Goal: Task Accomplishment & Management: Manage account settings

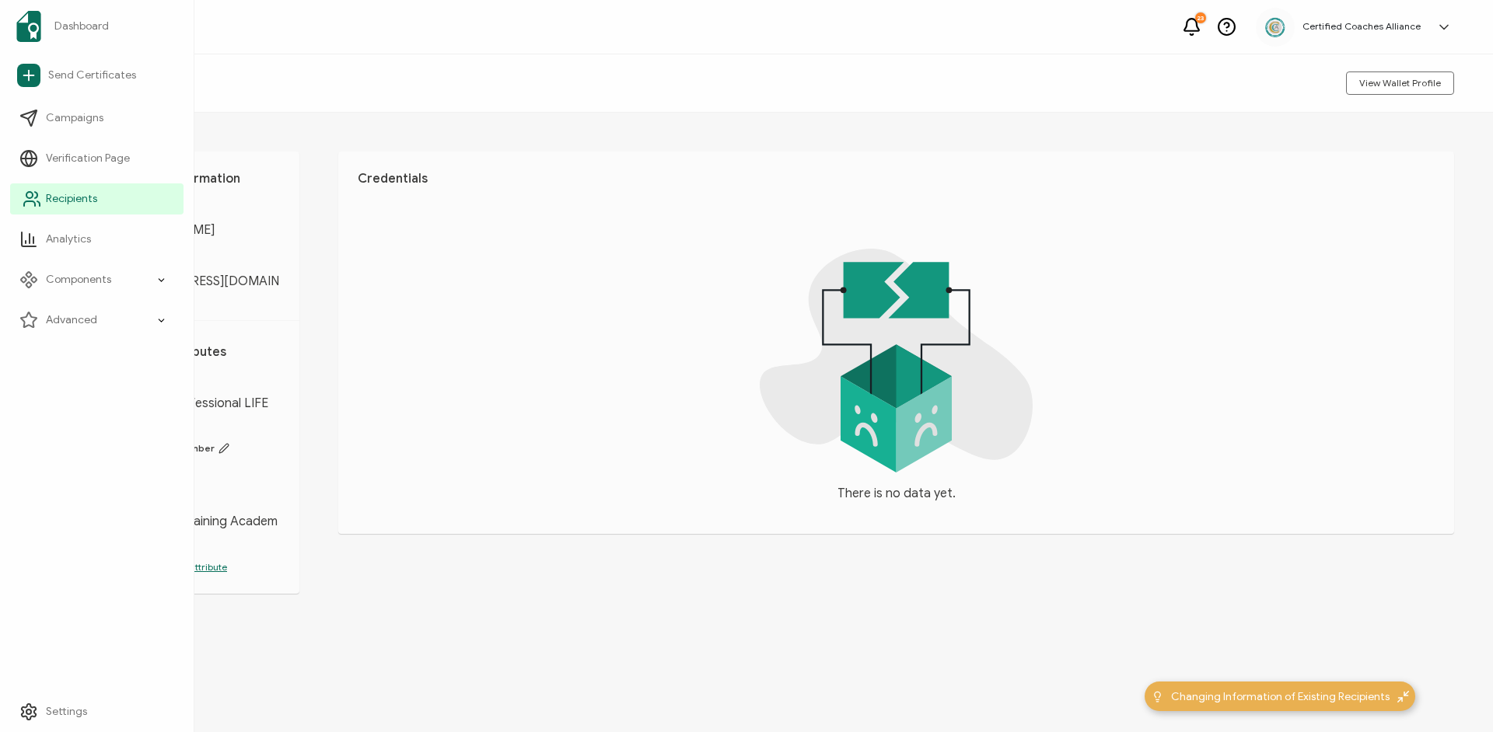
click at [57, 197] on span "Recipients" at bounding box center [71, 199] width 51 height 16
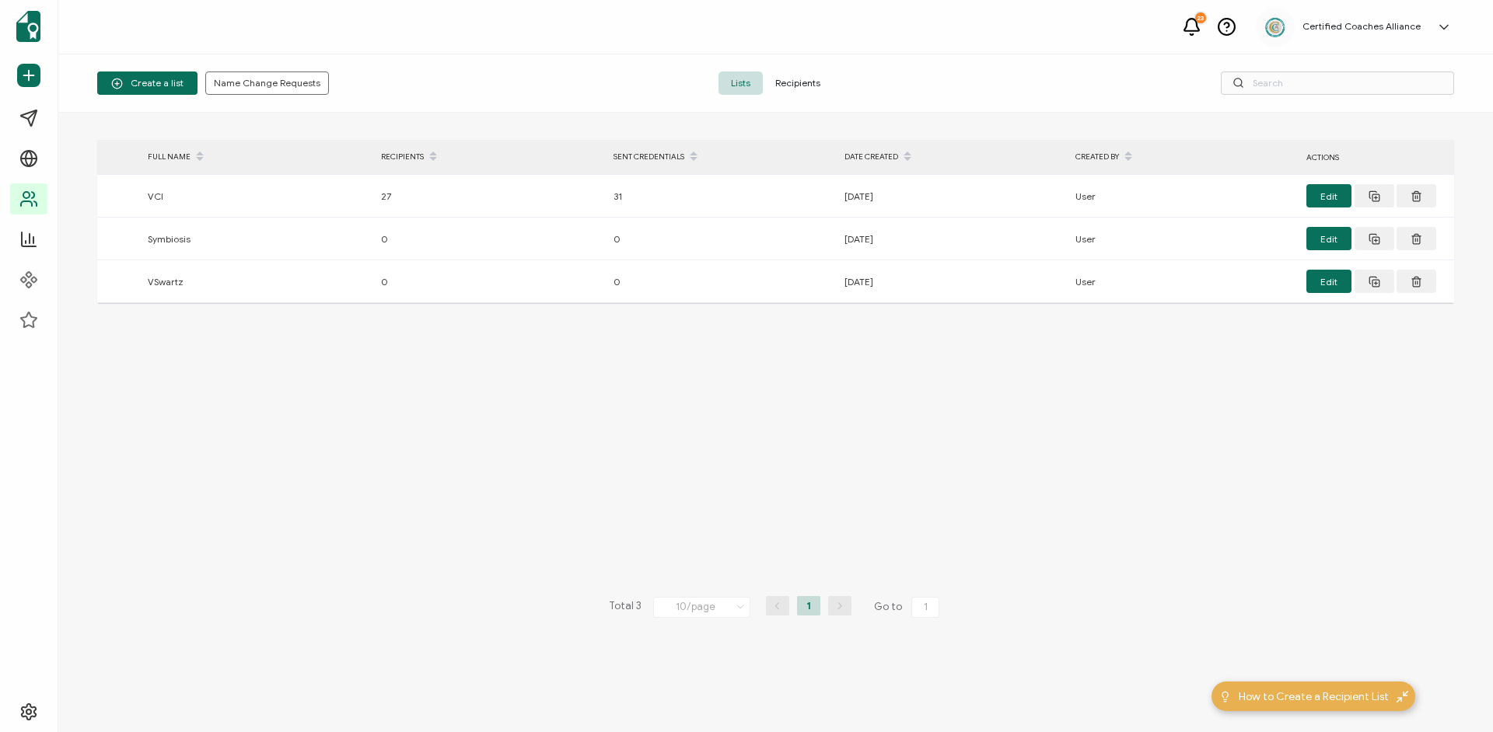
click at [801, 83] on span "Recipients" at bounding box center [798, 83] width 70 height 23
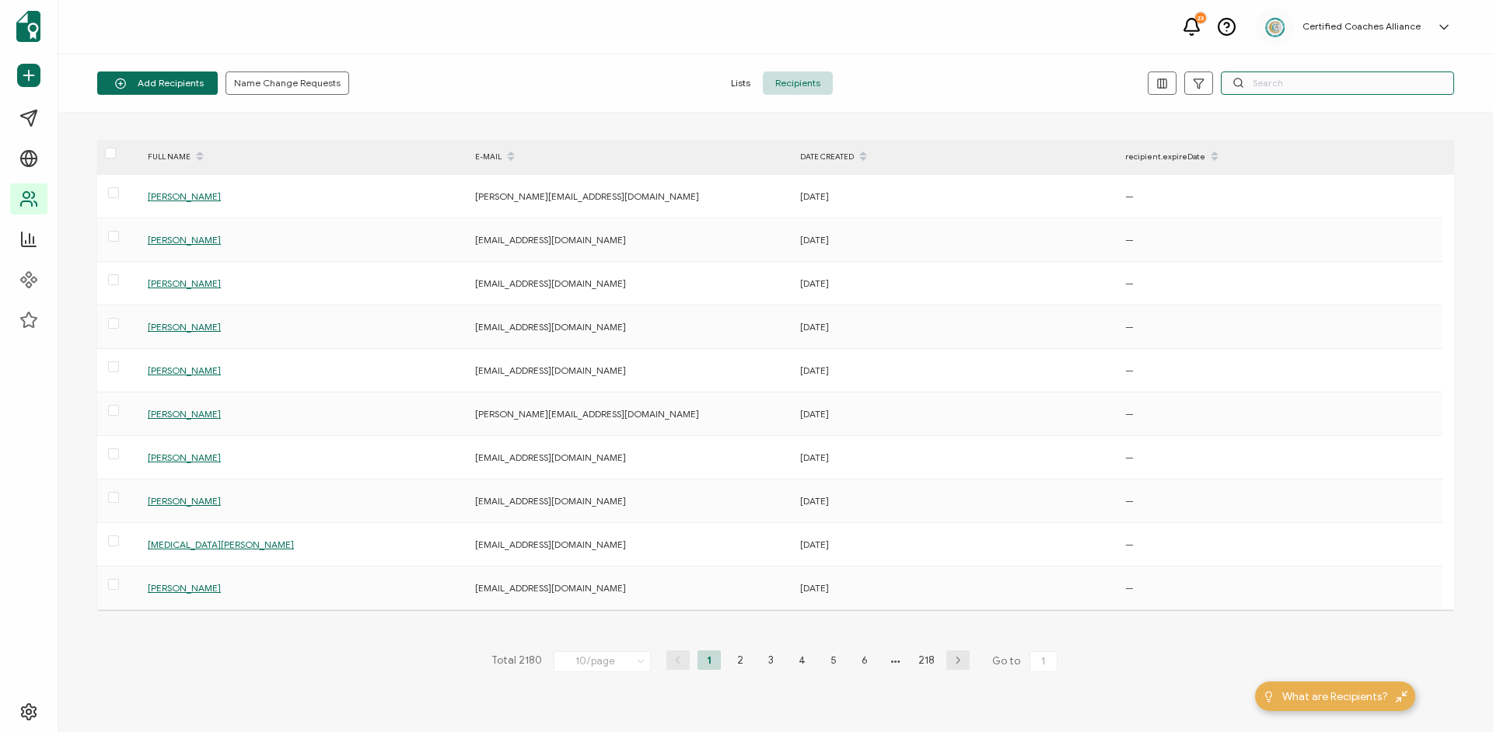
click at [1276, 86] on input "text" at bounding box center [1337, 83] width 233 height 23
paste input "[EMAIL_ADDRESS][DOMAIN_NAME]"
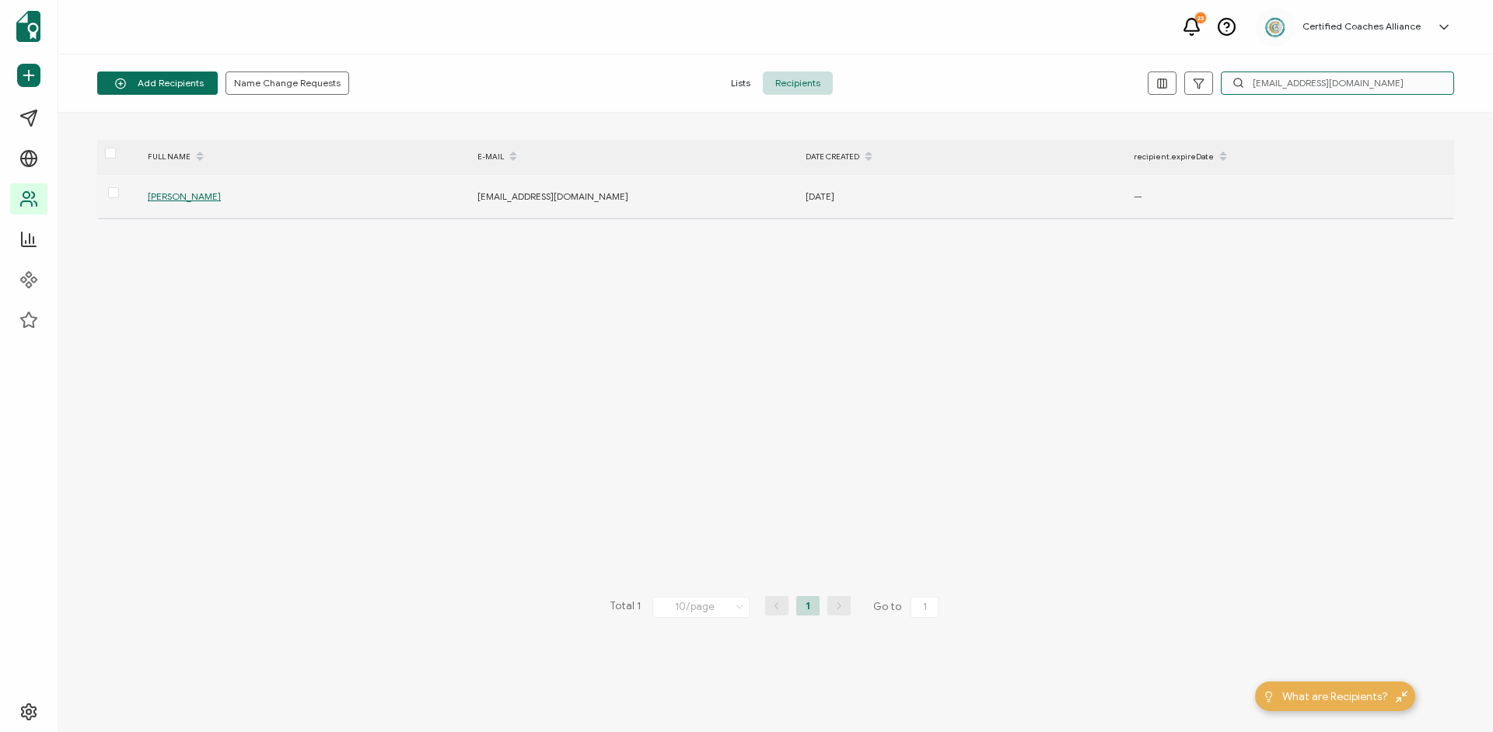
type input "[EMAIL_ADDRESS][DOMAIN_NAME]"
click at [214, 196] on span "[PERSON_NAME]" at bounding box center [184, 196] width 73 height 12
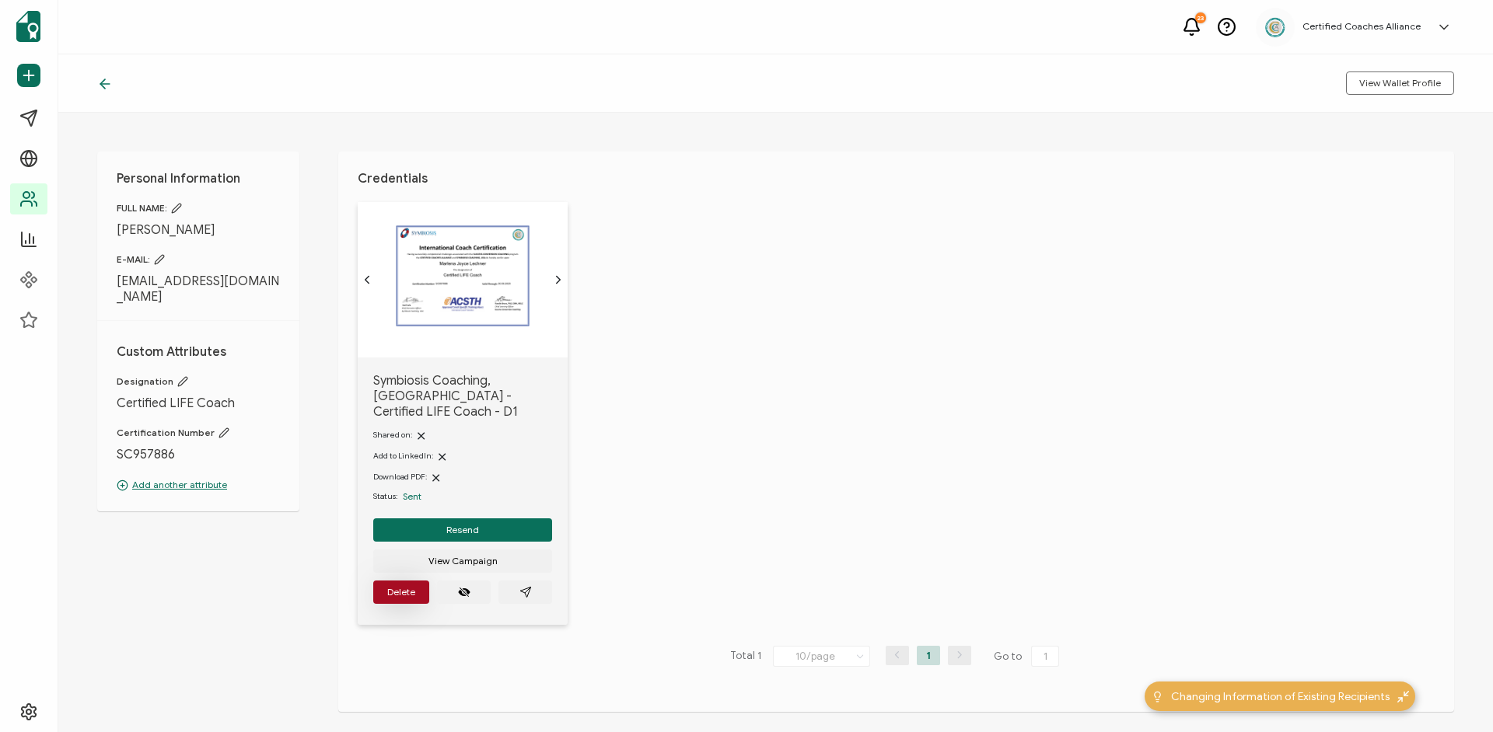
click at [391, 588] on span "Delete" at bounding box center [401, 592] width 28 height 9
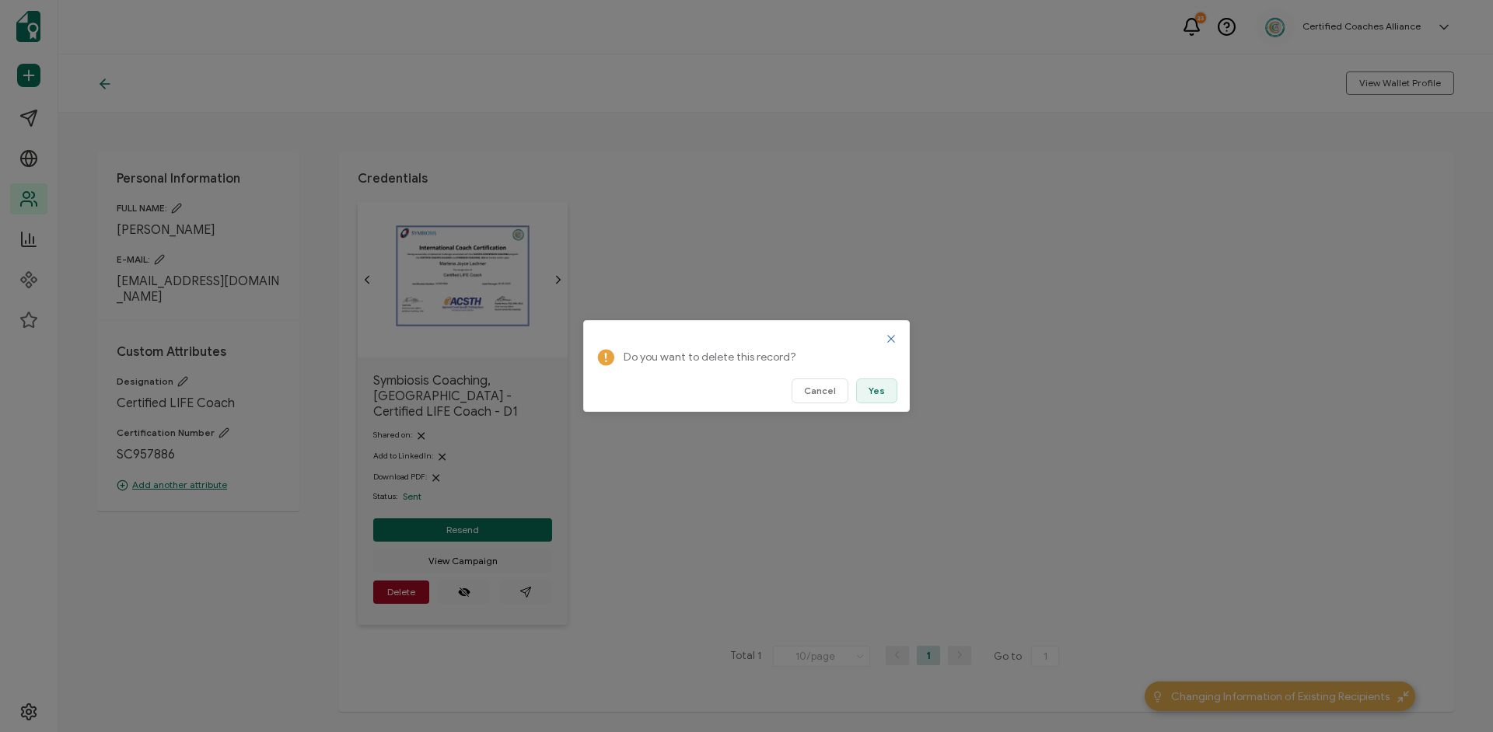
click at [869, 390] on button "Yes" at bounding box center [876, 391] width 41 height 25
